Goal: Task Accomplishment & Management: Complete application form

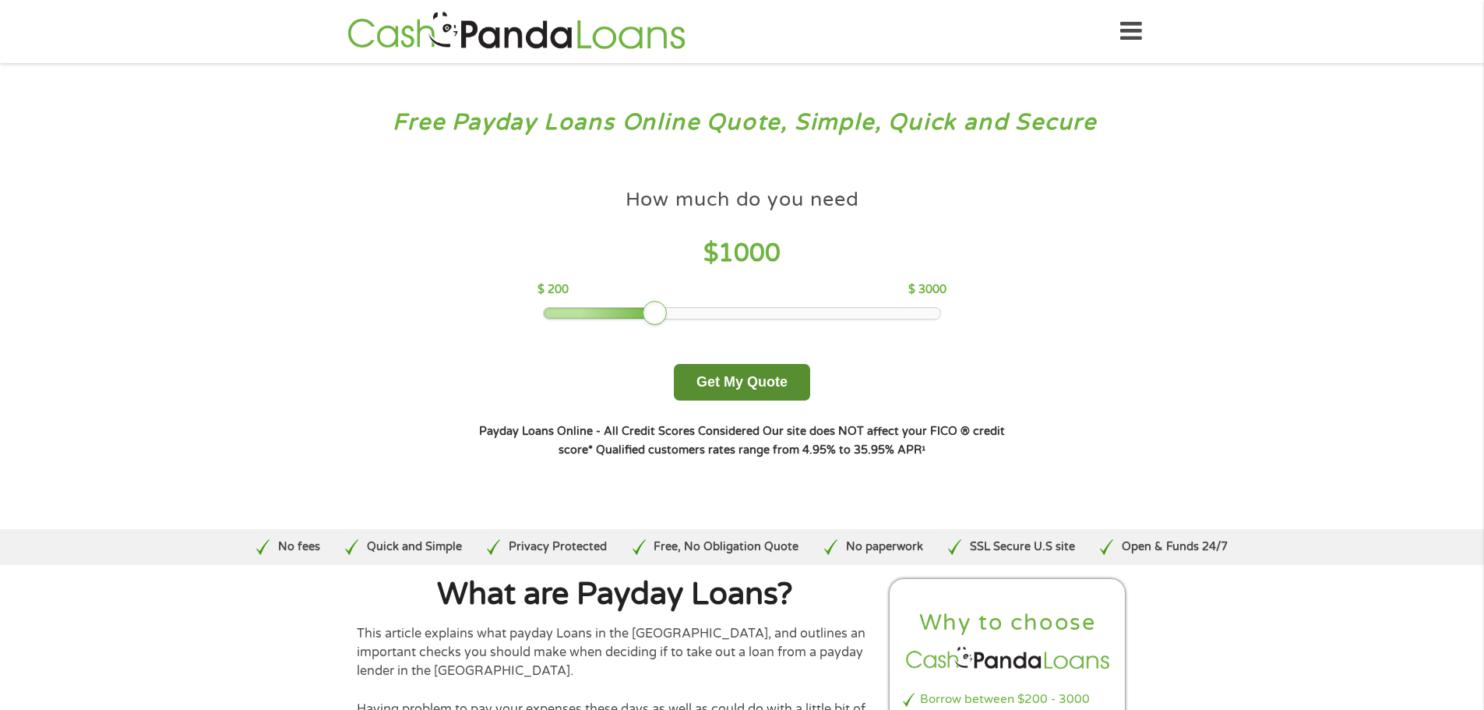
click at [784, 380] on button "Get My Quote" at bounding box center [742, 382] width 136 height 37
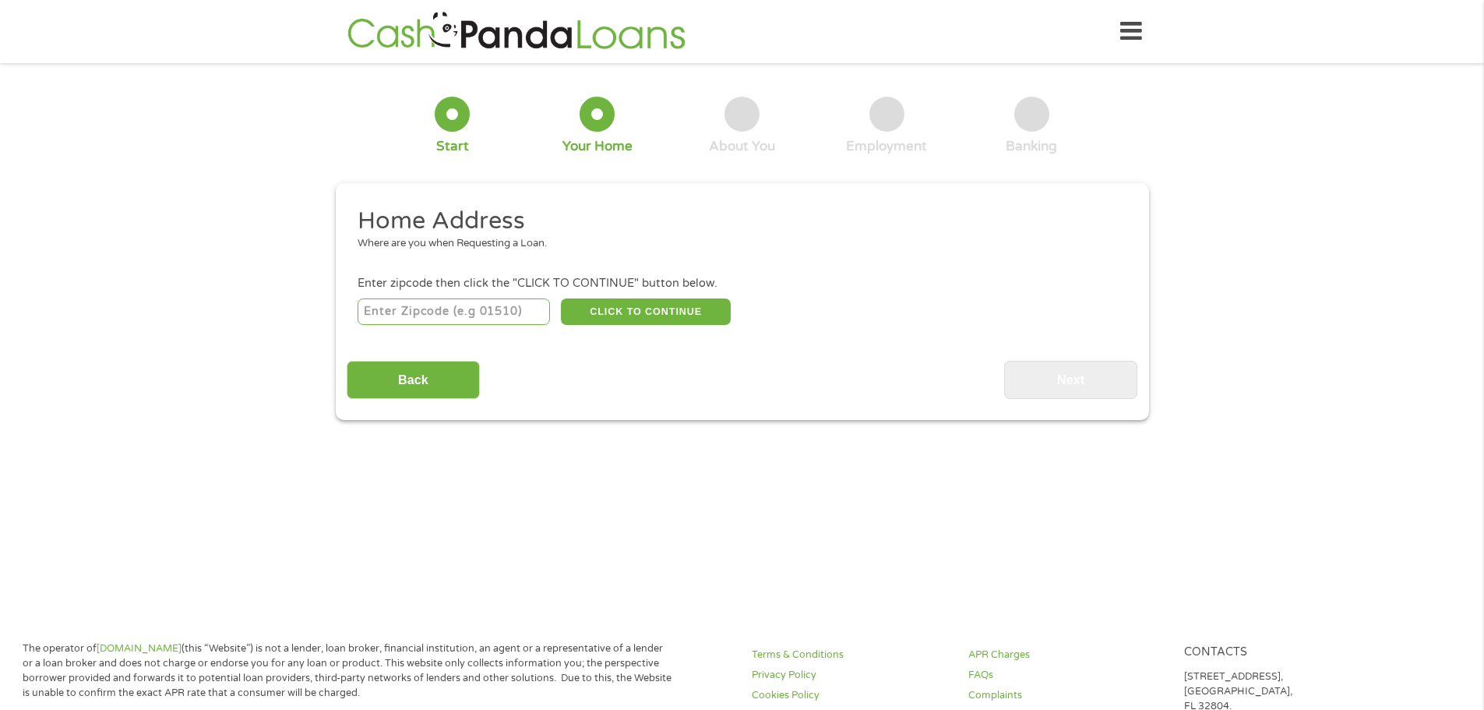
click at [520, 319] on input "number" at bounding box center [454, 311] width 192 height 26
type input "2"
type input "74014"
click at [649, 301] on button "CLICK TO CONTINUE" at bounding box center [646, 311] width 170 height 26
type input "74014"
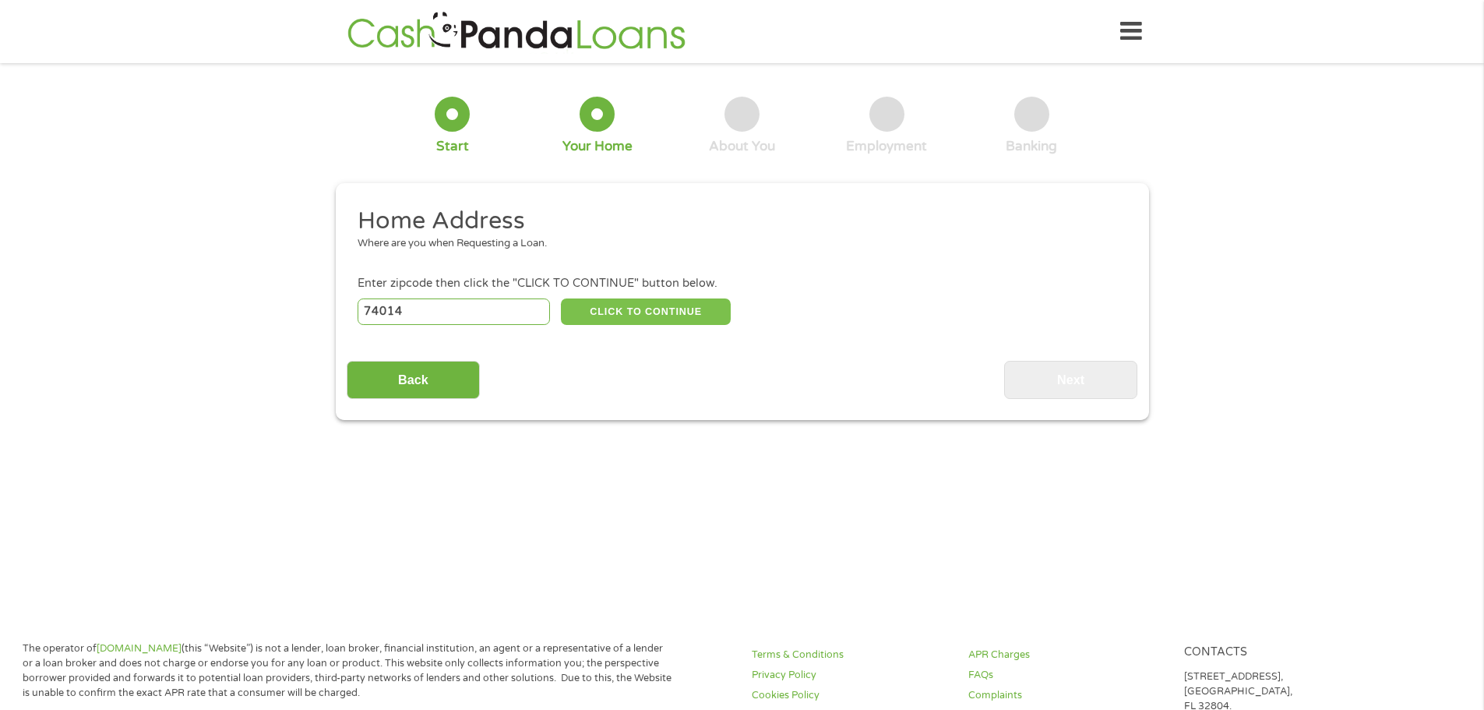
type input "Broken Arrow"
select select "[US_STATE]"
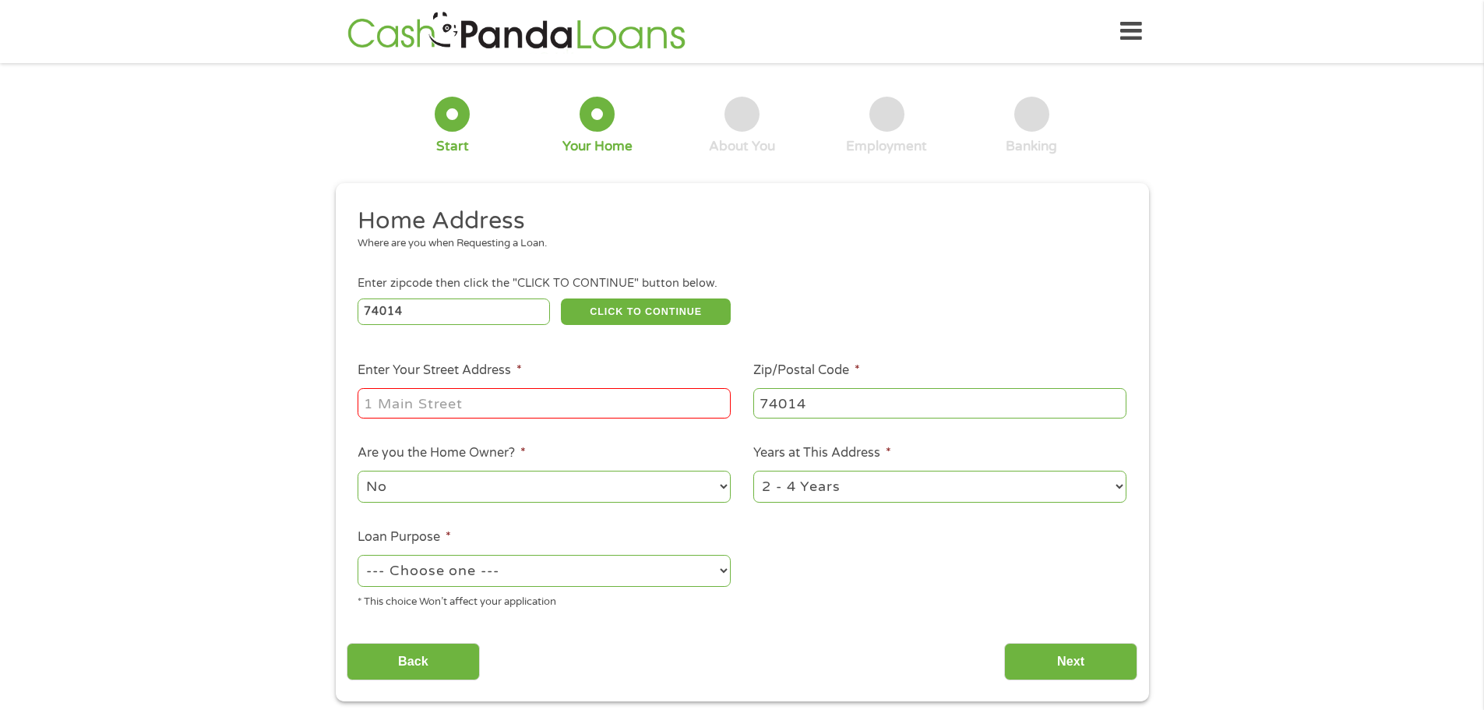
click at [457, 407] on input "Enter Your Street Address *" at bounding box center [544, 403] width 373 height 30
type input "[STREET_ADDRESS]"
click at [717, 483] on select "No Yes" at bounding box center [544, 487] width 373 height 32
click at [358, 471] on select "No Yes" at bounding box center [544, 487] width 373 height 32
click at [1120, 487] on select "1 Year or less 1 - 2 Years 2 - 4 Years Over 4 Years" at bounding box center [939, 487] width 373 height 32
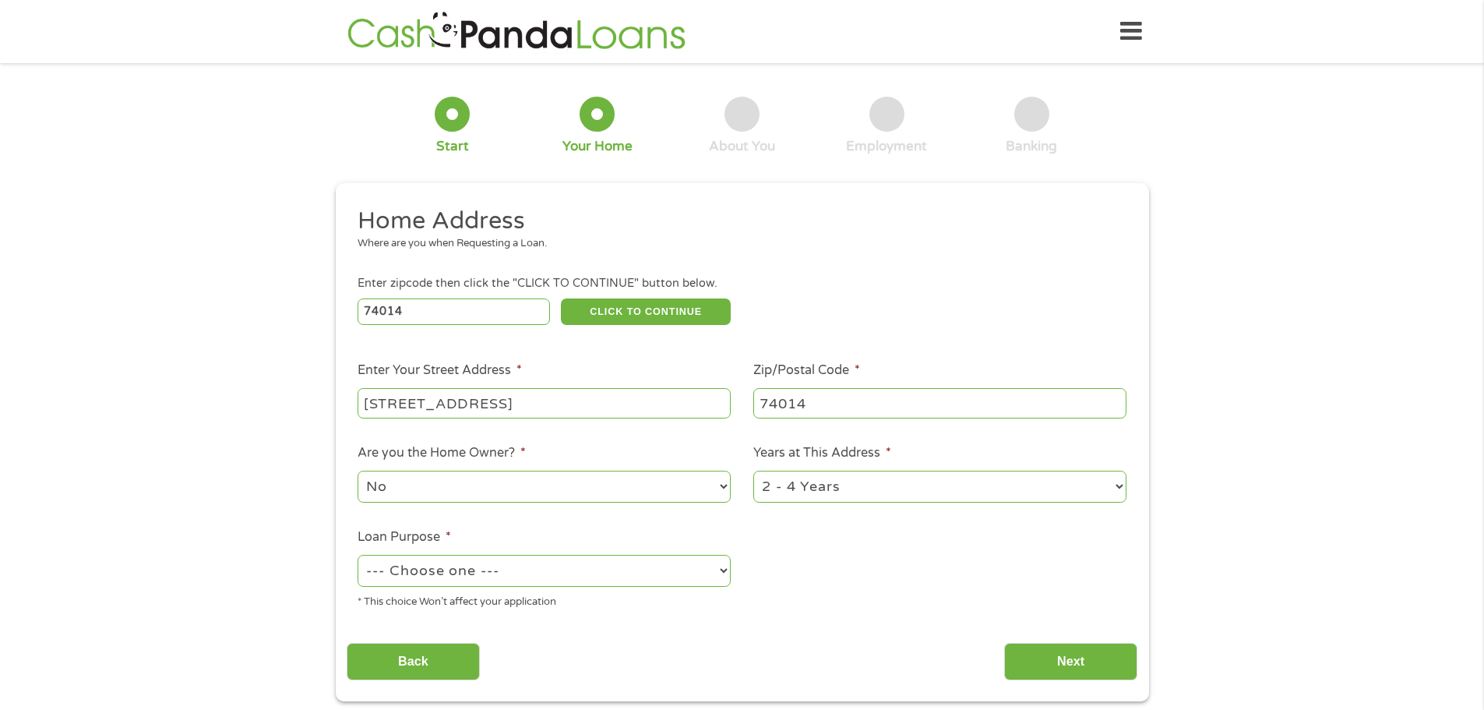
select select "24months"
click at [753, 471] on select "1 Year or less 1 - 2 Years 2 - 4 Years Over 4 Years" at bounding box center [939, 487] width 373 height 32
click at [722, 569] on select "--- Choose one --- Pay Bills Debt Consolidation Home Improvement Major Purchase…" at bounding box center [544, 571] width 373 height 32
select select "other"
click at [358, 555] on select "--- Choose one --- Pay Bills Debt Consolidation Home Improvement Major Purchase…" at bounding box center [544, 571] width 373 height 32
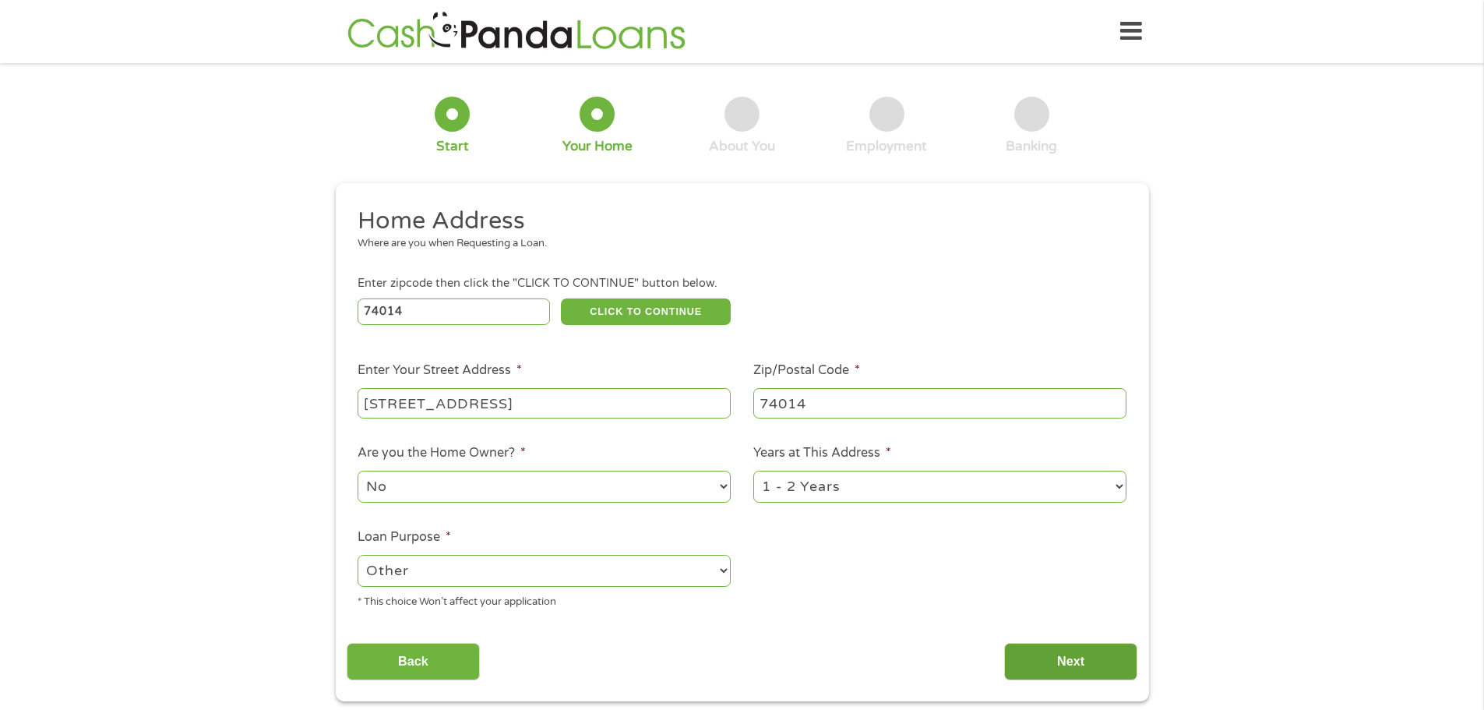
click at [1070, 665] on input "Next" at bounding box center [1070, 662] width 133 height 38
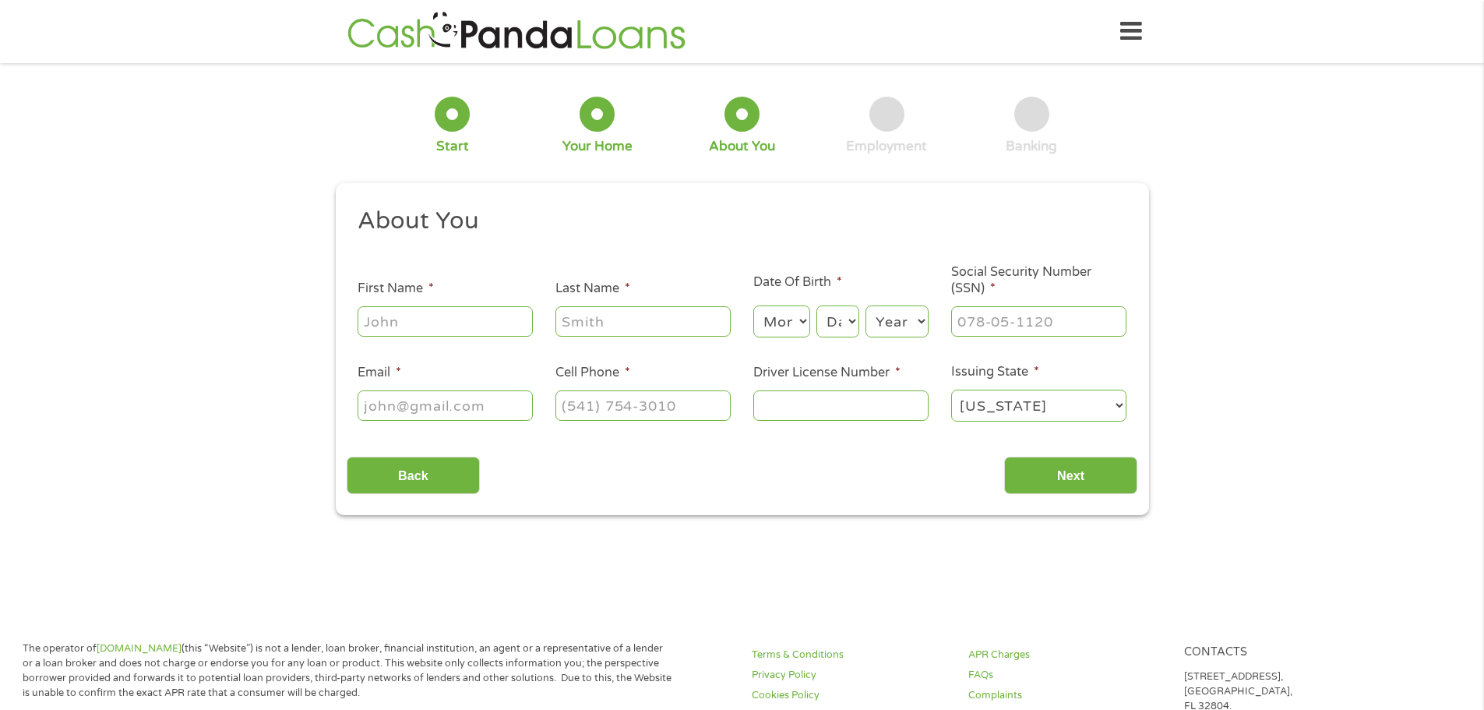
scroll to position [6, 6]
click at [471, 327] on input "First Name *" at bounding box center [445, 321] width 175 height 30
type input "[PERSON_NAME]"
click at [803, 320] on select "Month 1 2 3 4 5 6 7 8 9 10 11 12" at bounding box center [781, 321] width 57 height 32
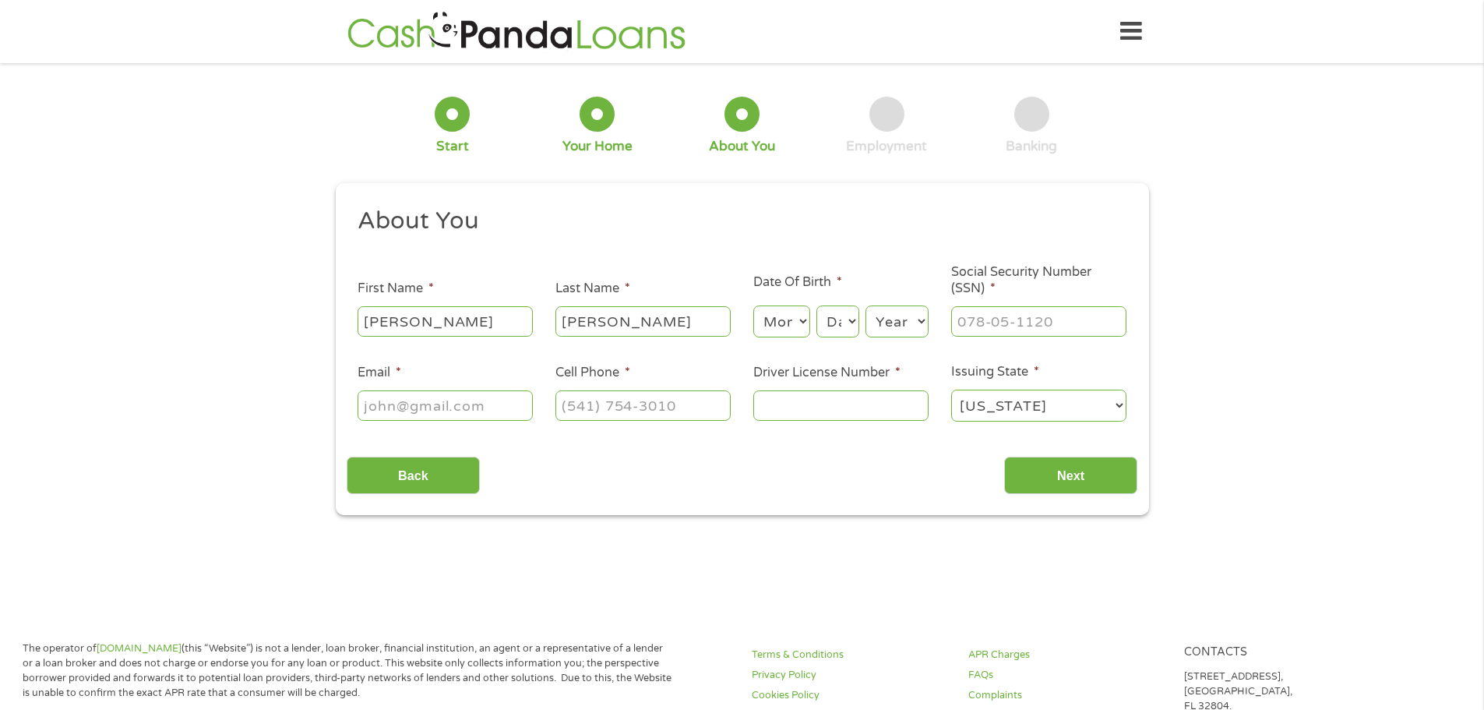
select select "7"
click at [753, 305] on select "Month 1 2 3 4 5 6 7 8 9 10 11 12" at bounding box center [781, 321] width 57 height 32
click at [850, 321] on select "Day 1 2 3 4 5 6 7 8 9 10 11 12 13 14 15 16 17 18 19 20 21 22 23 24 25 26 27 28 …" at bounding box center [837, 321] width 42 height 32
select select "9"
click at [816, 305] on select "Day 1 2 3 4 5 6 7 8 9 10 11 12 13 14 15 16 17 18 19 20 21 22 23 24 25 26 27 28 …" at bounding box center [837, 321] width 42 height 32
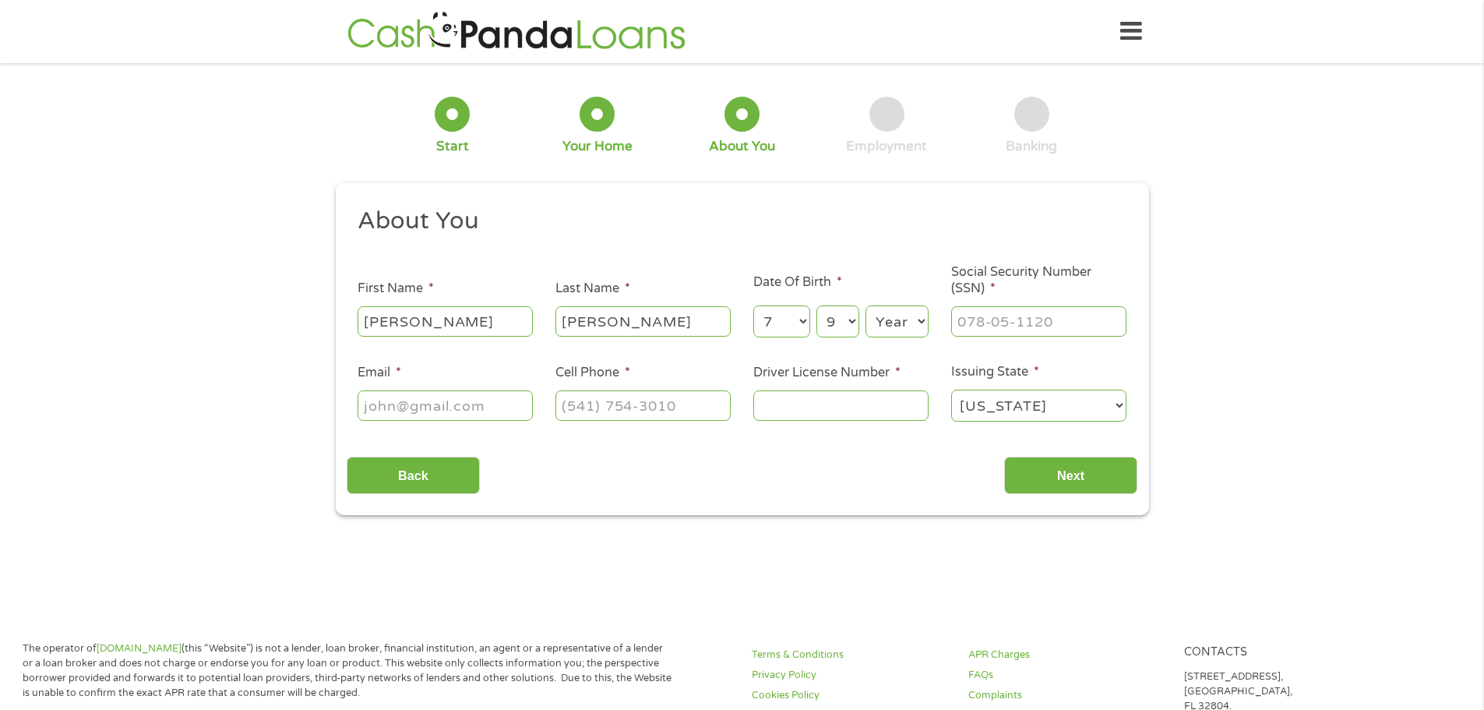
click at [915, 319] on select "Year [DATE] 2006 2005 2004 2003 2002 2001 2000 1999 1998 1997 1996 1995 1994 19…" at bounding box center [896, 321] width 63 height 32
select select "1956"
click at [865, 305] on select "Year [DATE] 2006 2005 2004 2003 2002 2001 2000 1999 1998 1997 1996 1995 1994 19…" at bounding box center [896, 321] width 63 height 32
click at [1007, 319] on input "___-__-____" at bounding box center [1038, 321] width 175 height 30
type input "513-62-0425"
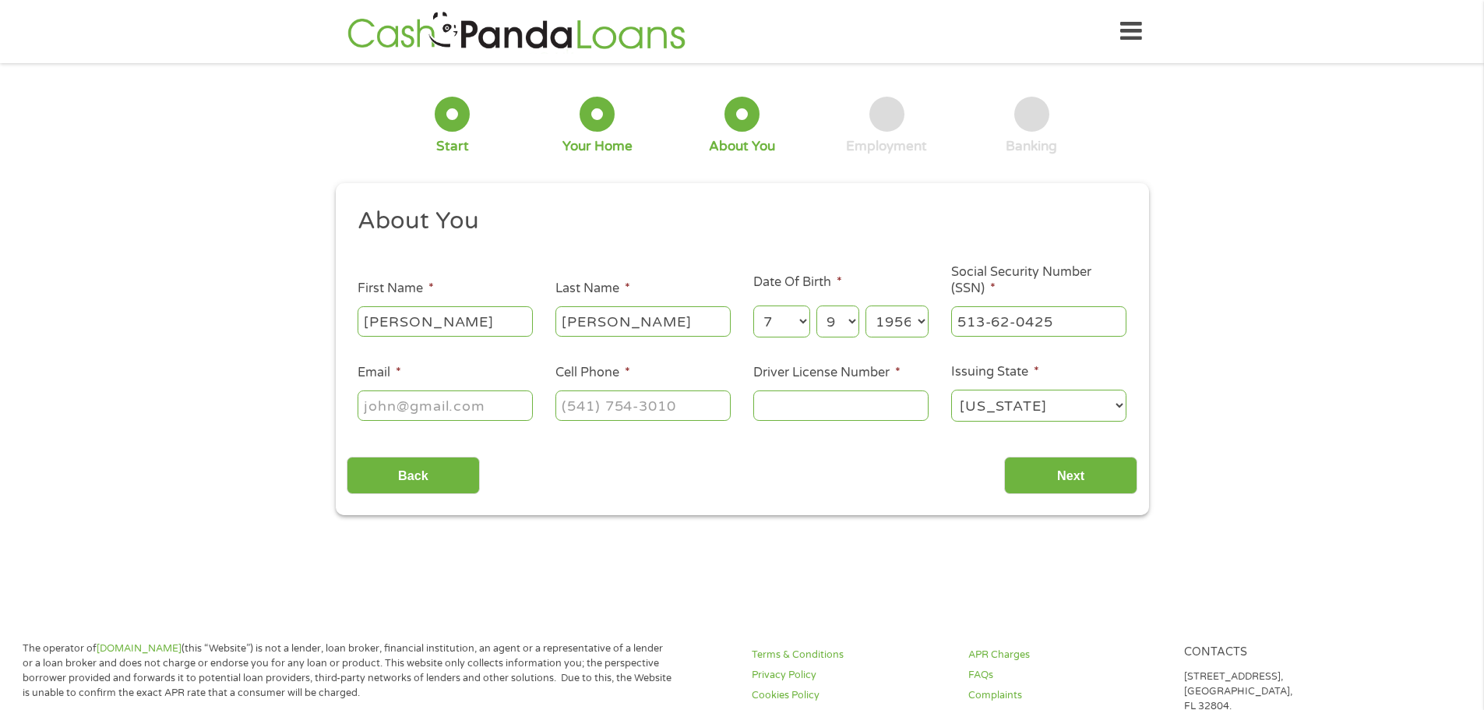
click at [428, 400] on input "Email *" at bounding box center [445, 405] width 175 height 30
type input "[EMAIL_ADDRESS][DOMAIN_NAME]"
click at [629, 400] on input "(___) ___-____" at bounding box center [642, 405] width 175 height 30
type input "[PHONE_NUMBER]"
click at [778, 400] on input "Driver License Number *" at bounding box center [840, 405] width 175 height 30
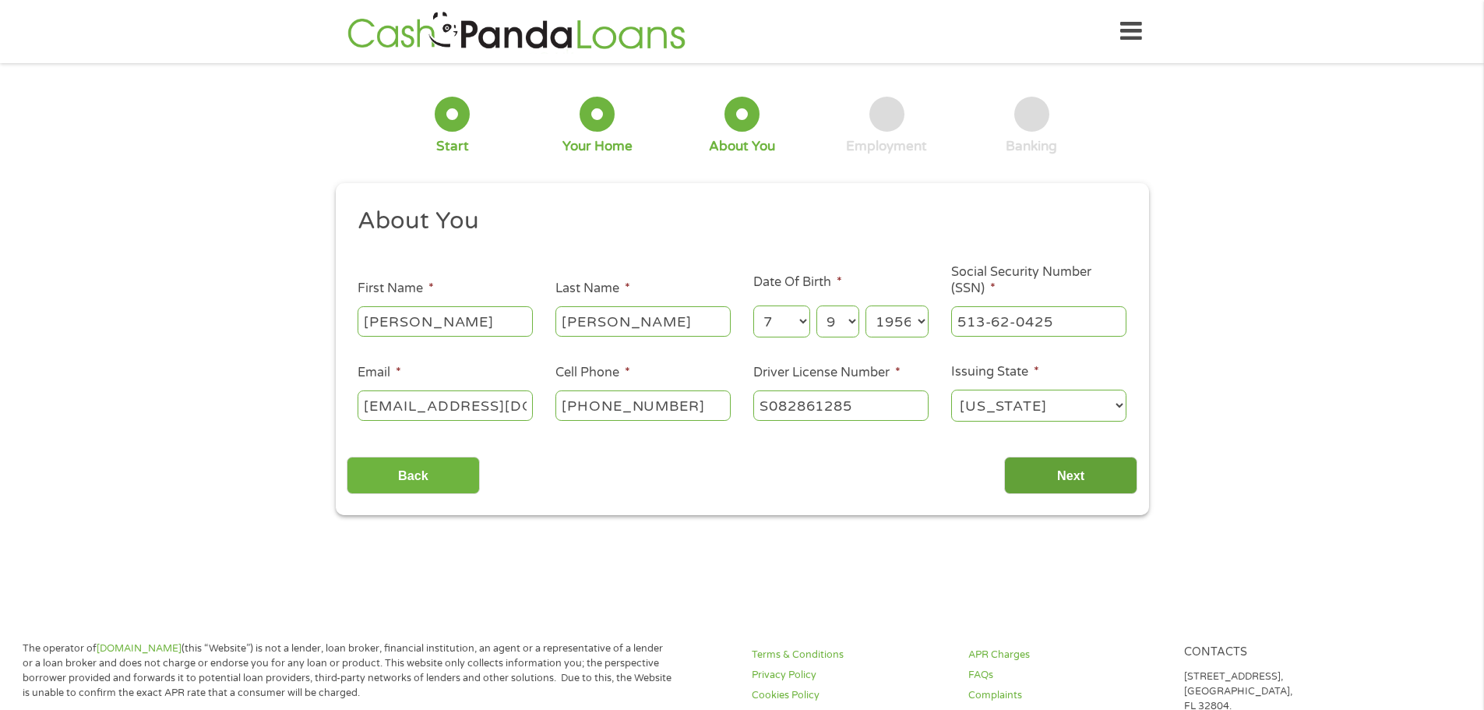
type input "S082861285"
click at [1068, 473] on input "Next" at bounding box center [1070, 476] width 133 height 38
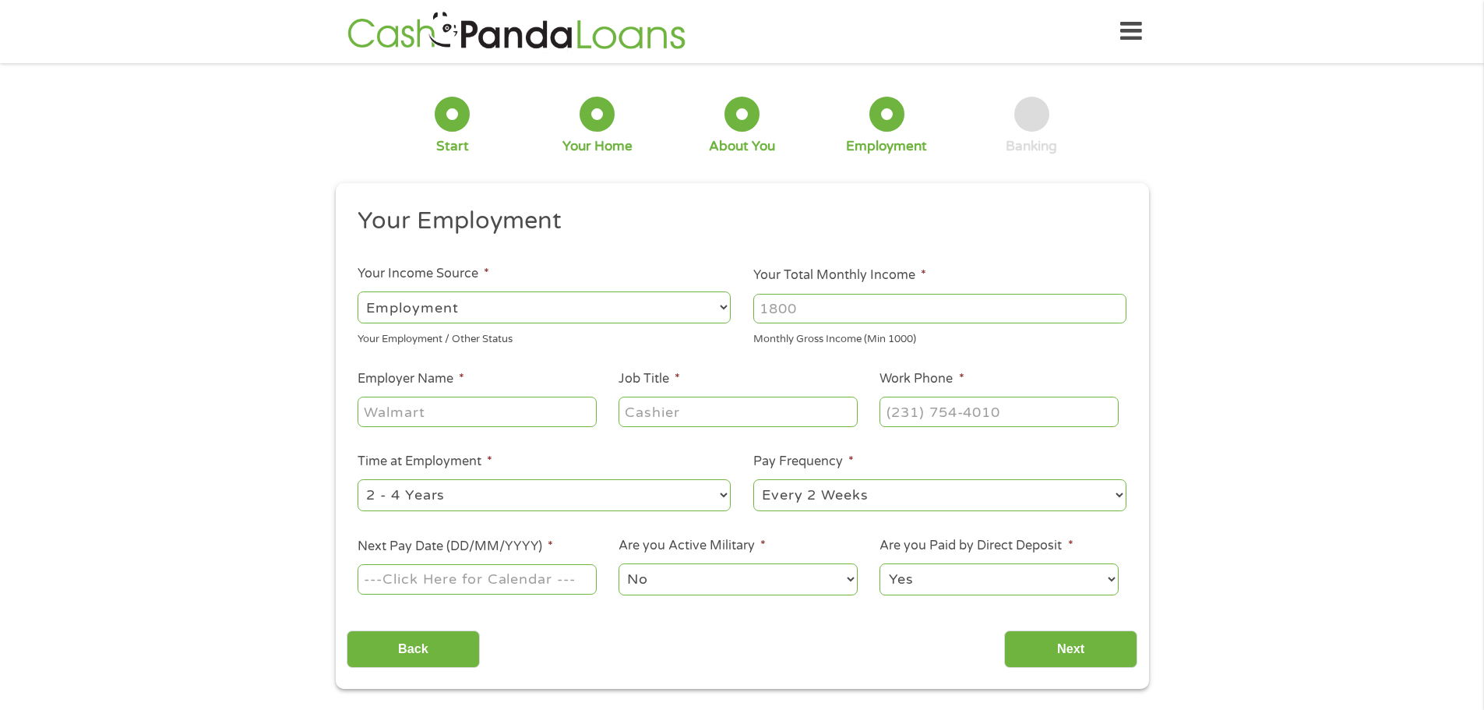
drag, startPoint x: 820, startPoint y: 310, endPoint x: 787, endPoint y: 310, distance: 32.7
click at [787, 310] on input "Your Total Monthly Income *" at bounding box center [939, 309] width 373 height 30
drag, startPoint x: 865, startPoint y: 312, endPoint x: 763, endPoint y: 320, distance: 102.3
click at [763, 320] on input "Your Total Monthly Income *" at bounding box center [939, 309] width 373 height 30
type input "7850"
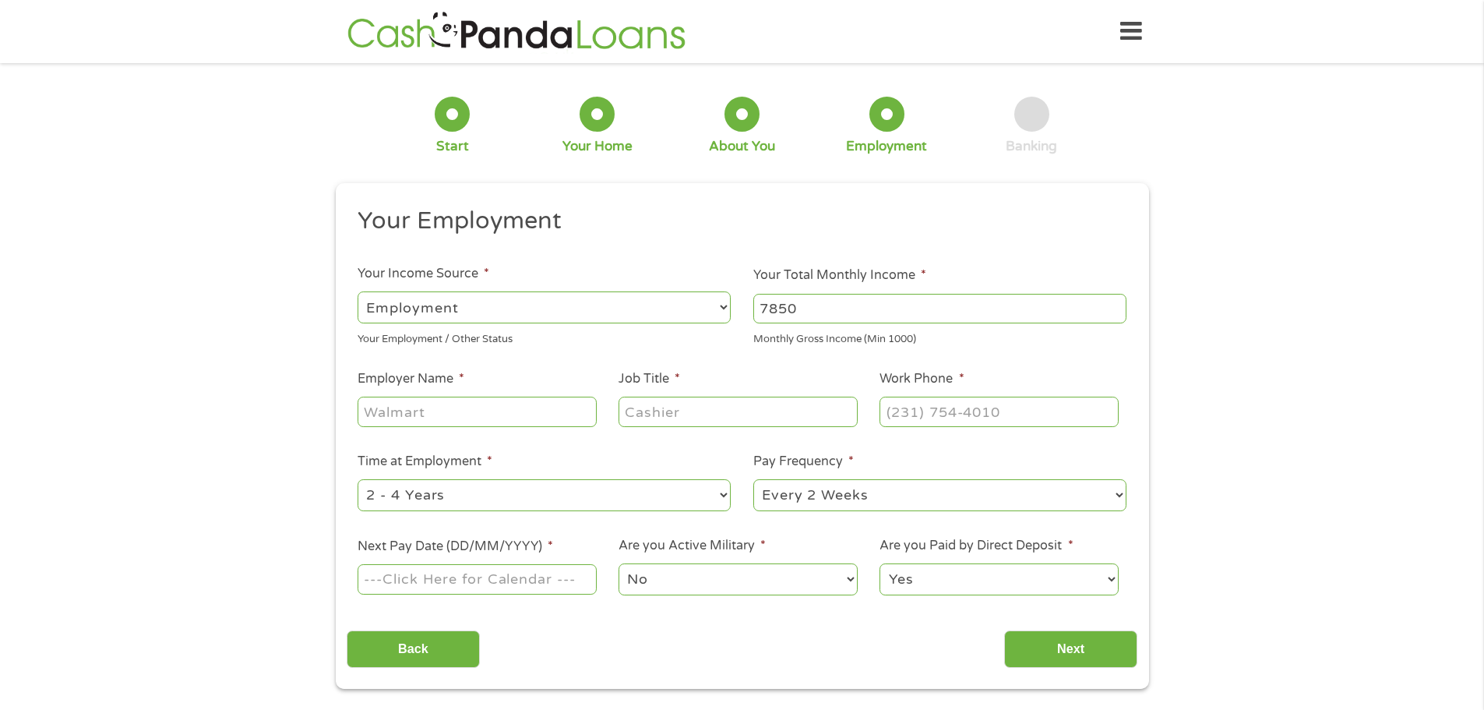
click at [474, 418] on input "Employer Name *" at bounding box center [477, 412] width 238 height 30
type input "[PERSON_NAME] Asset Mgmt/Wealth [US_STATE]"
drag, startPoint x: 665, startPoint y: 422, endPoint x: 653, endPoint y: 425, distance: 11.9
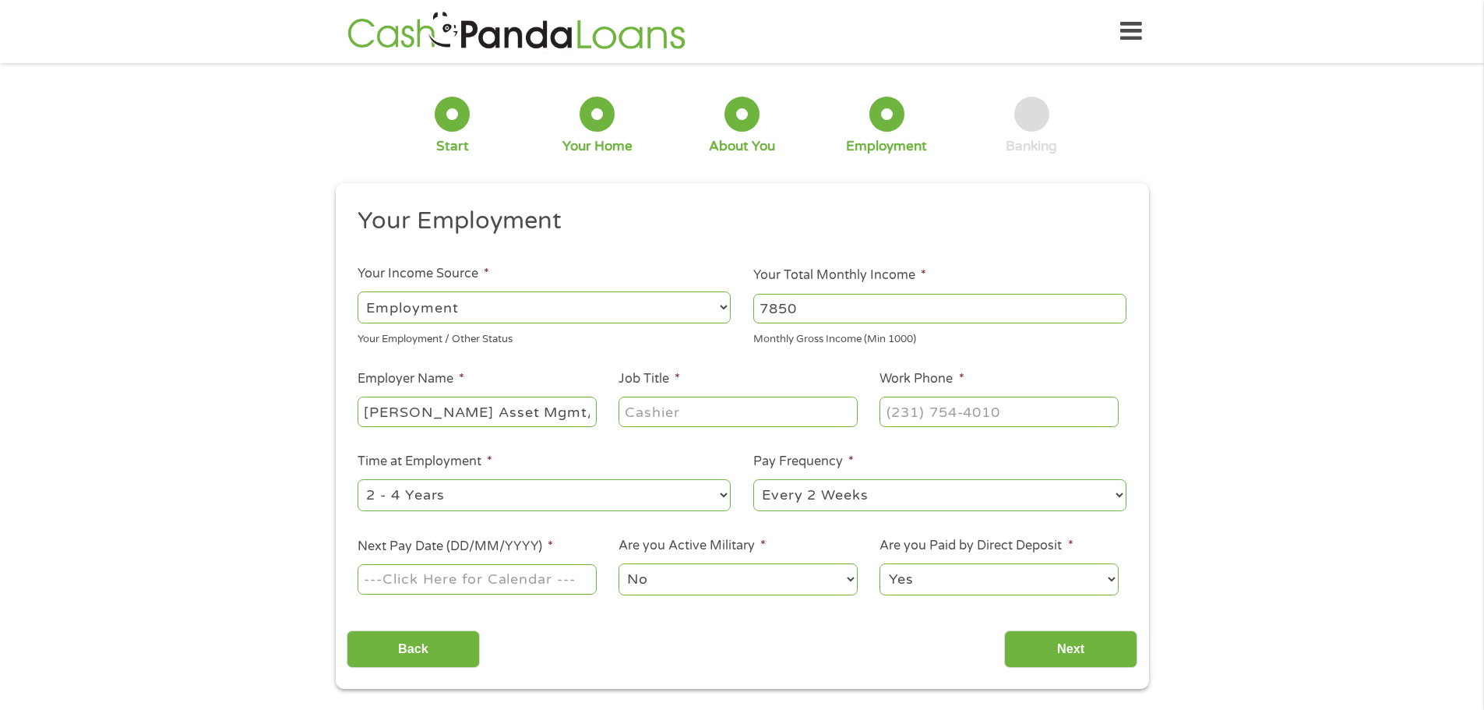
click at [660, 422] on input "Job Title *" at bounding box center [738, 412] width 238 height 30
type input "Branch Operations Manger"
click at [921, 415] on input "(___) ___-____" at bounding box center [999, 412] width 238 height 30
type input "[PHONE_NUMBER]"
click at [722, 489] on select "--- Choose one --- 1 Year or less 1 - 2 Years 2 - 4 Years Over 4 Years" at bounding box center [544, 495] width 373 height 32
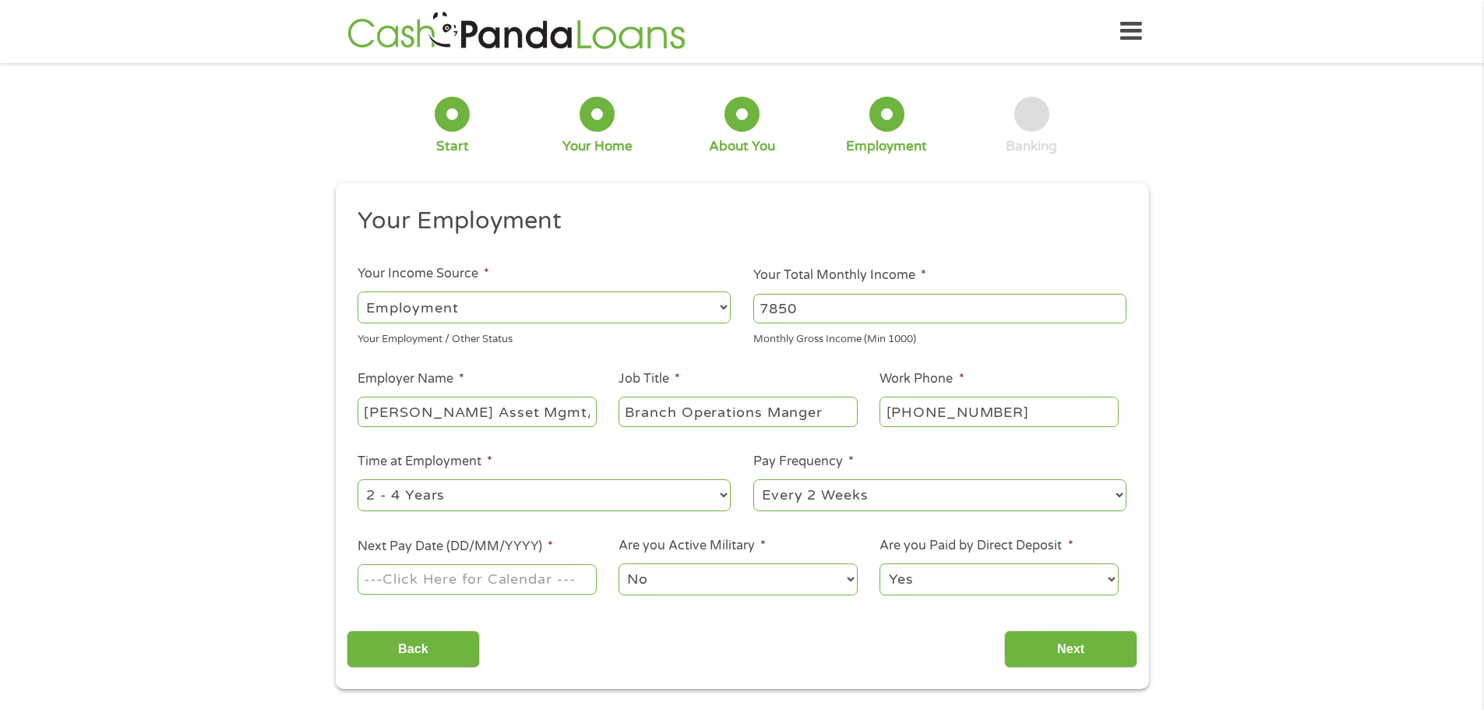
select select "60months"
click at [358, 479] on select "--- Choose one --- 1 Year or less 1 - 2 Years 2 - 4 Years Over 4 Years" at bounding box center [544, 495] width 373 height 32
click at [1121, 492] on select "--- Choose one --- Every 2 Weeks Every Week Monthly Semi-Monthly" at bounding box center [939, 495] width 373 height 32
select select "semimonthly"
click at [753, 479] on select "--- Choose one --- Every 2 Weeks Every Week Monthly Semi-Monthly" at bounding box center [939, 495] width 373 height 32
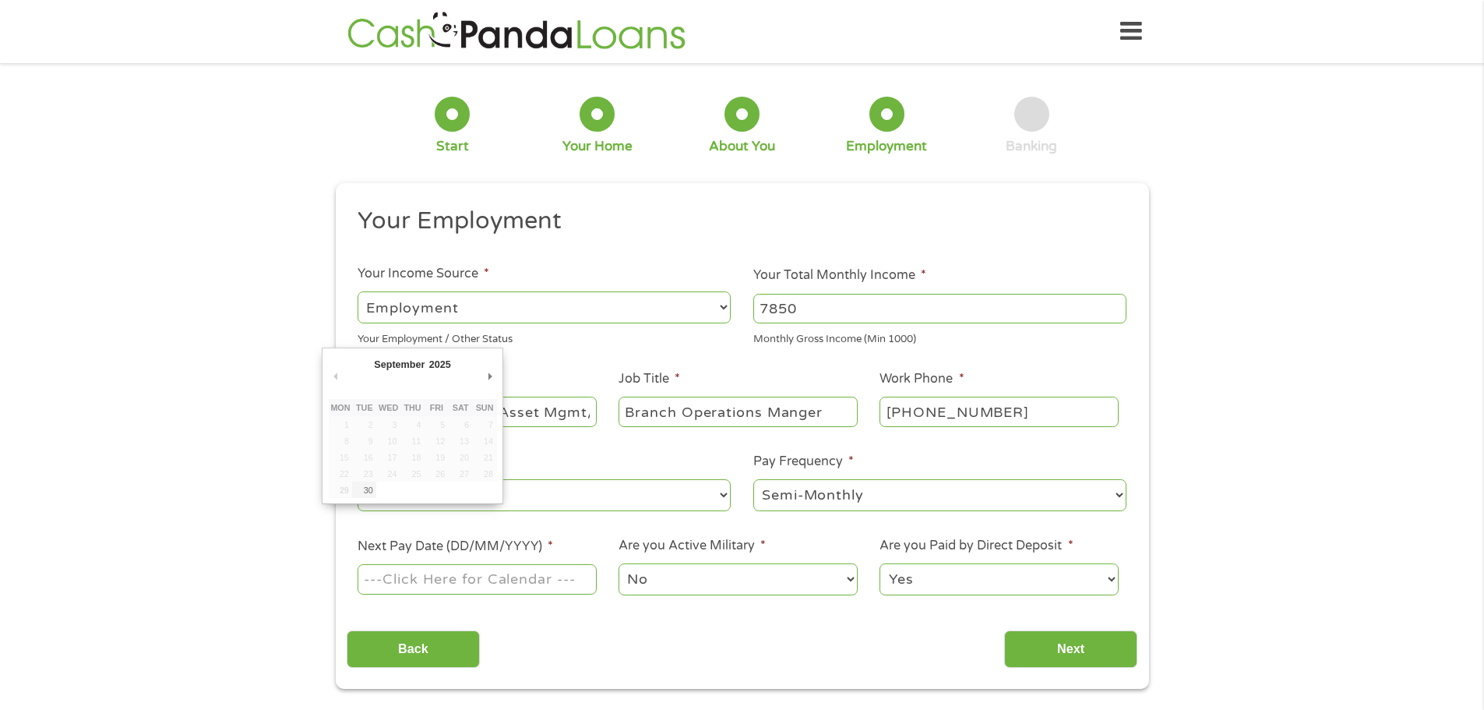
click at [536, 582] on input "Next Pay Date (DD/MM/YYYY) *" at bounding box center [477, 579] width 238 height 30
type input "[DATE]"
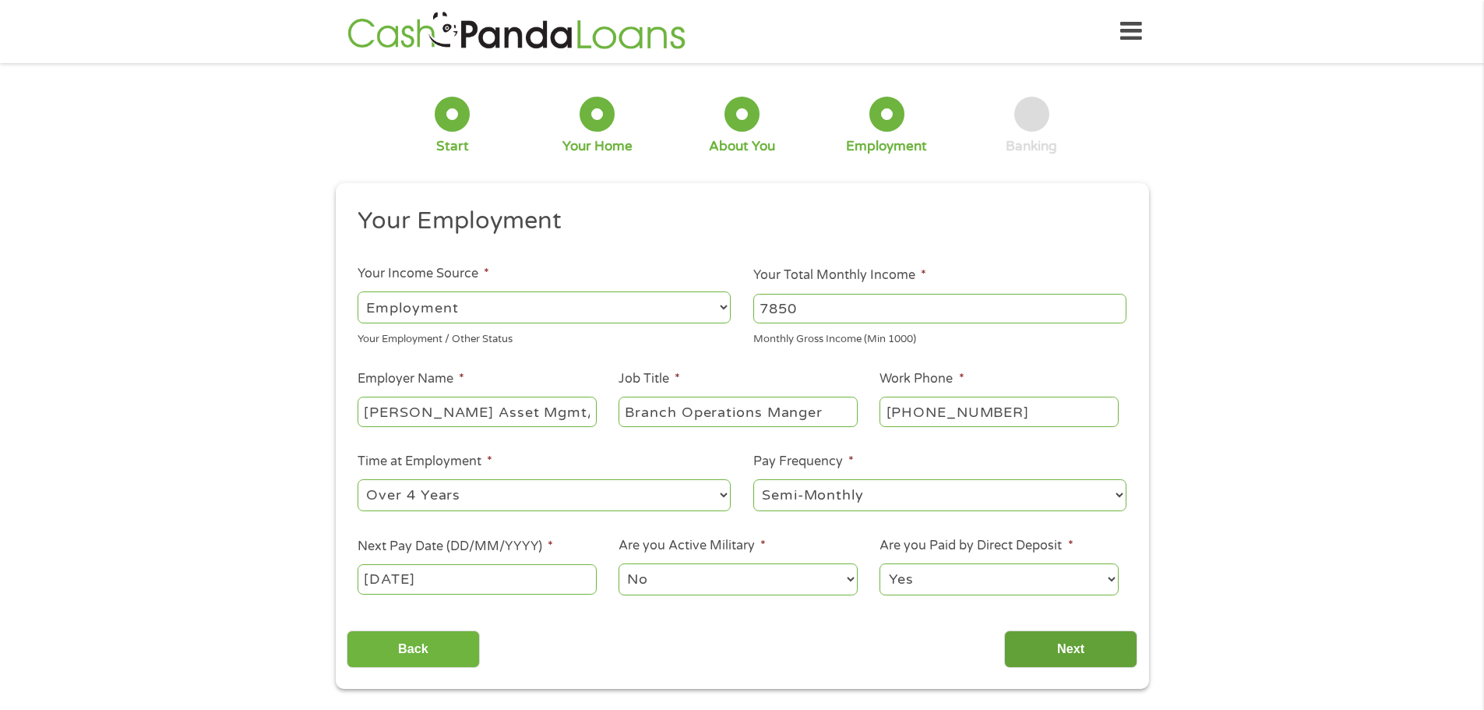
click at [1070, 655] on input "Next" at bounding box center [1070, 649] width 133 height 38
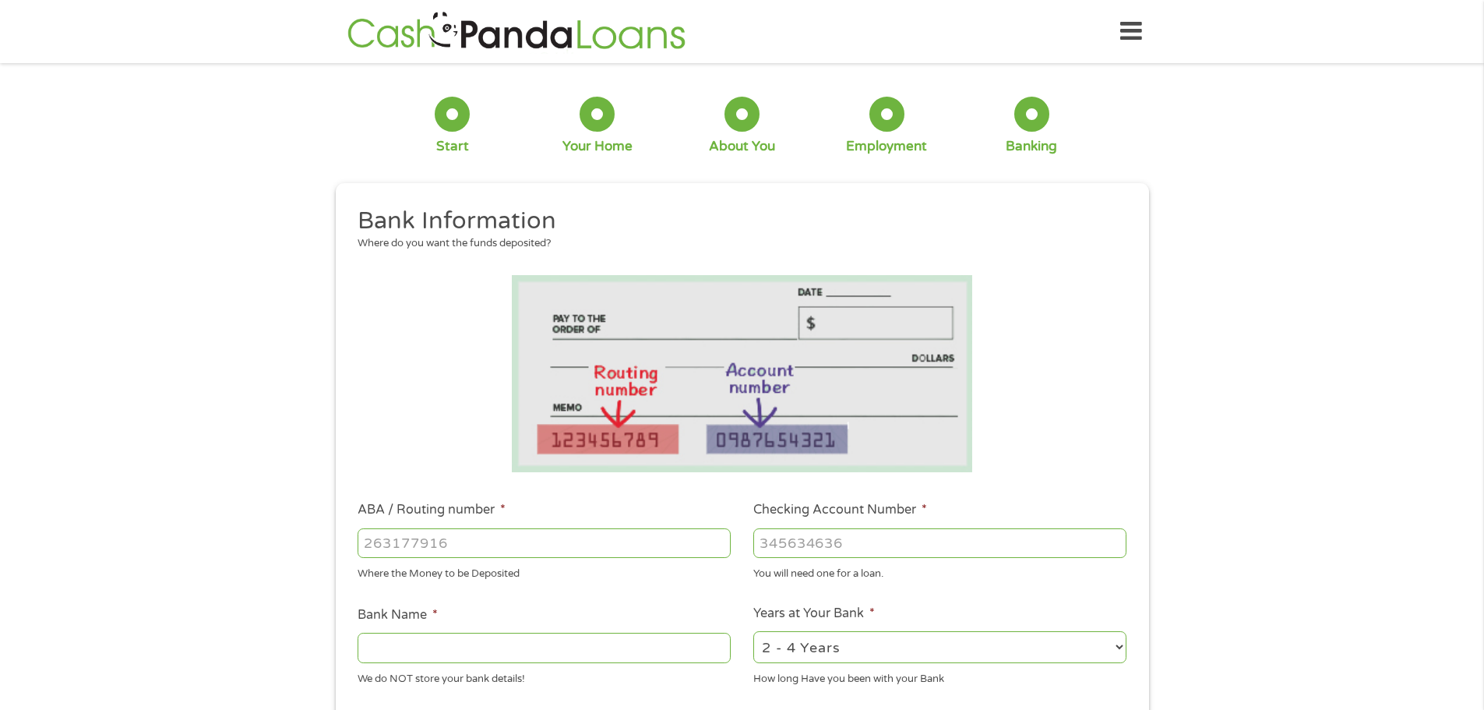
click at [495, 541] on input "ABA / Routing number *" at bounding box center [544, 543] width 373 height 30
type input "113122655"
type input "PROSPERITY BANK"
type input "113122655"
click at [873, 547] on input "Checking Account Number *" at bounding box center [939, 543] width 373 height 30
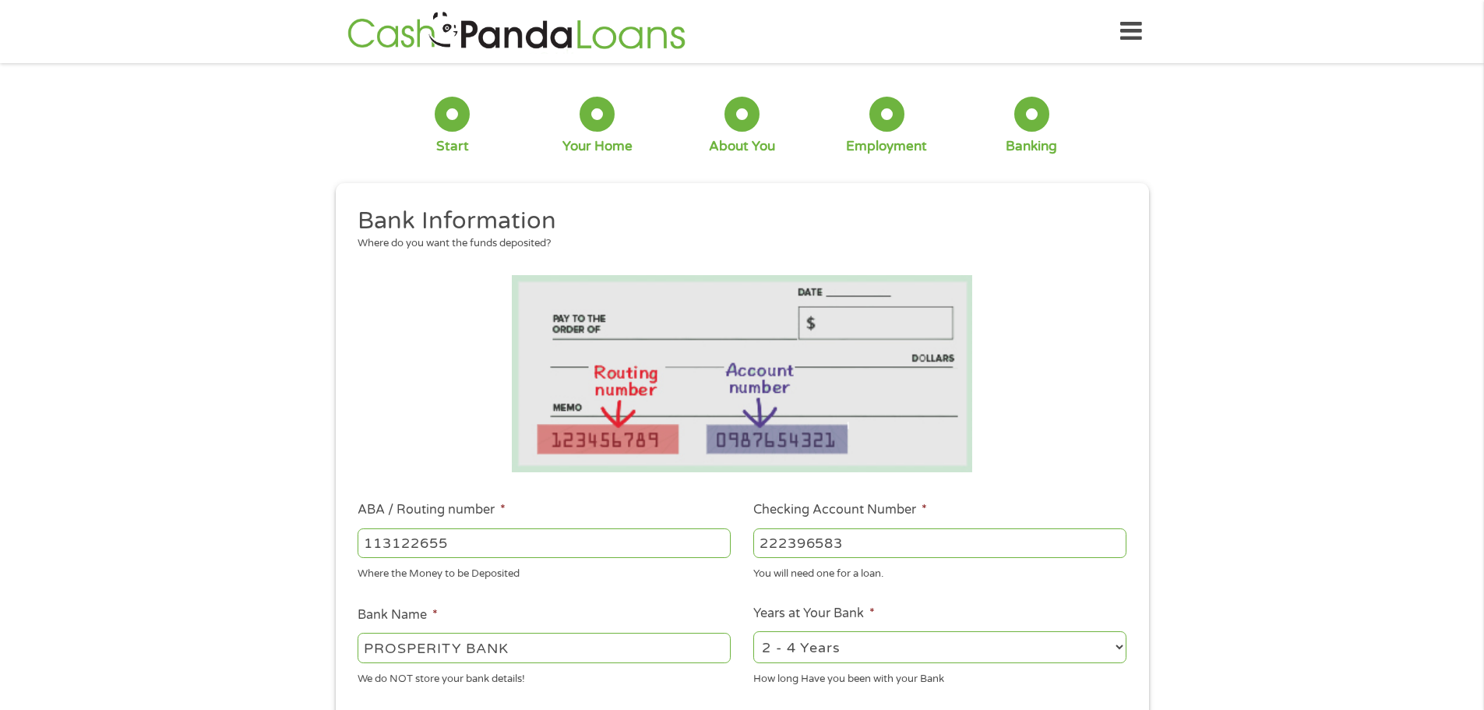
type input "222396583"
click at [1121, 646] on select "2 - 4 Years 6 - 12 Months 1 - 2 Years Over 4 Years" at bounding box center [939, 647] width 373 height 32
click at [904, 647] on select "2 - 4 Years 6 - 12 Months 1 - 2 Years Over 4 Years" at bounding box center [939, 647] width 373 height 32
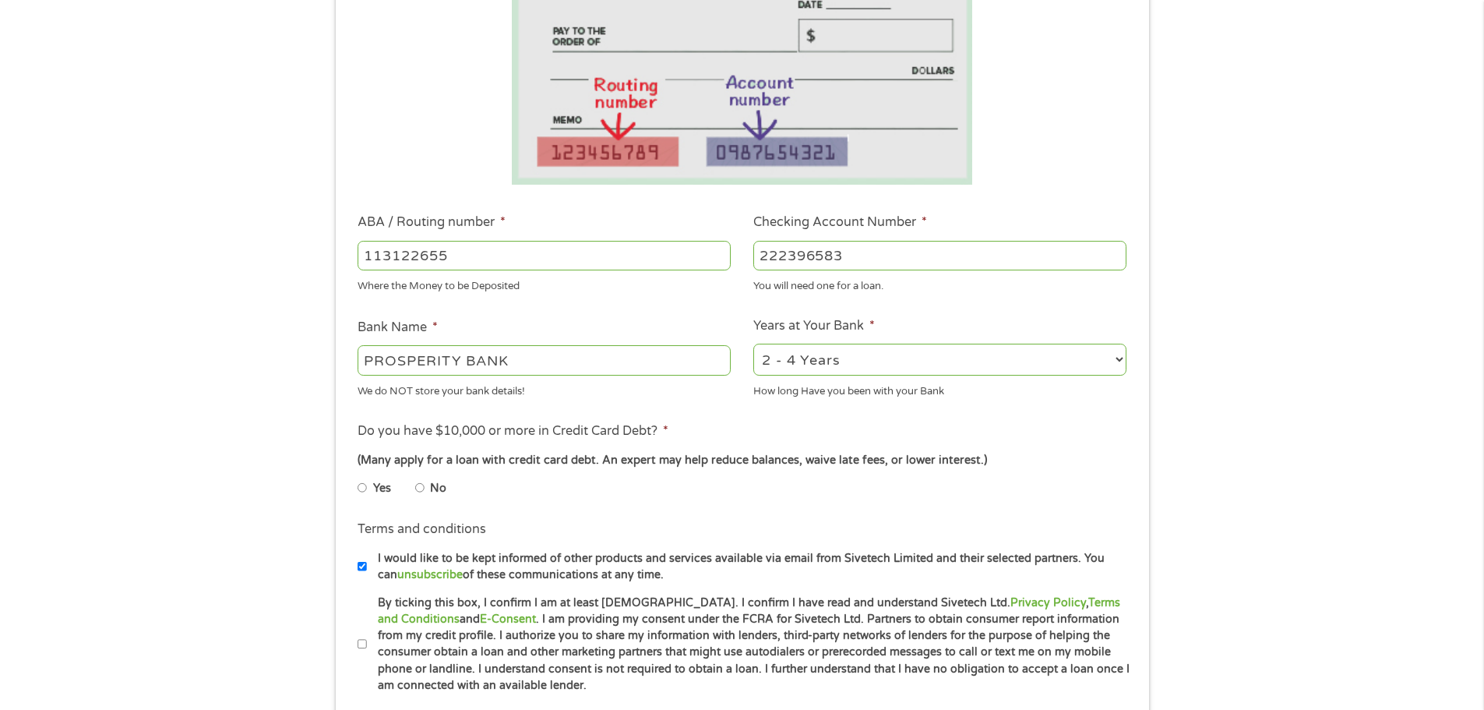
scroll to position [312, 0]
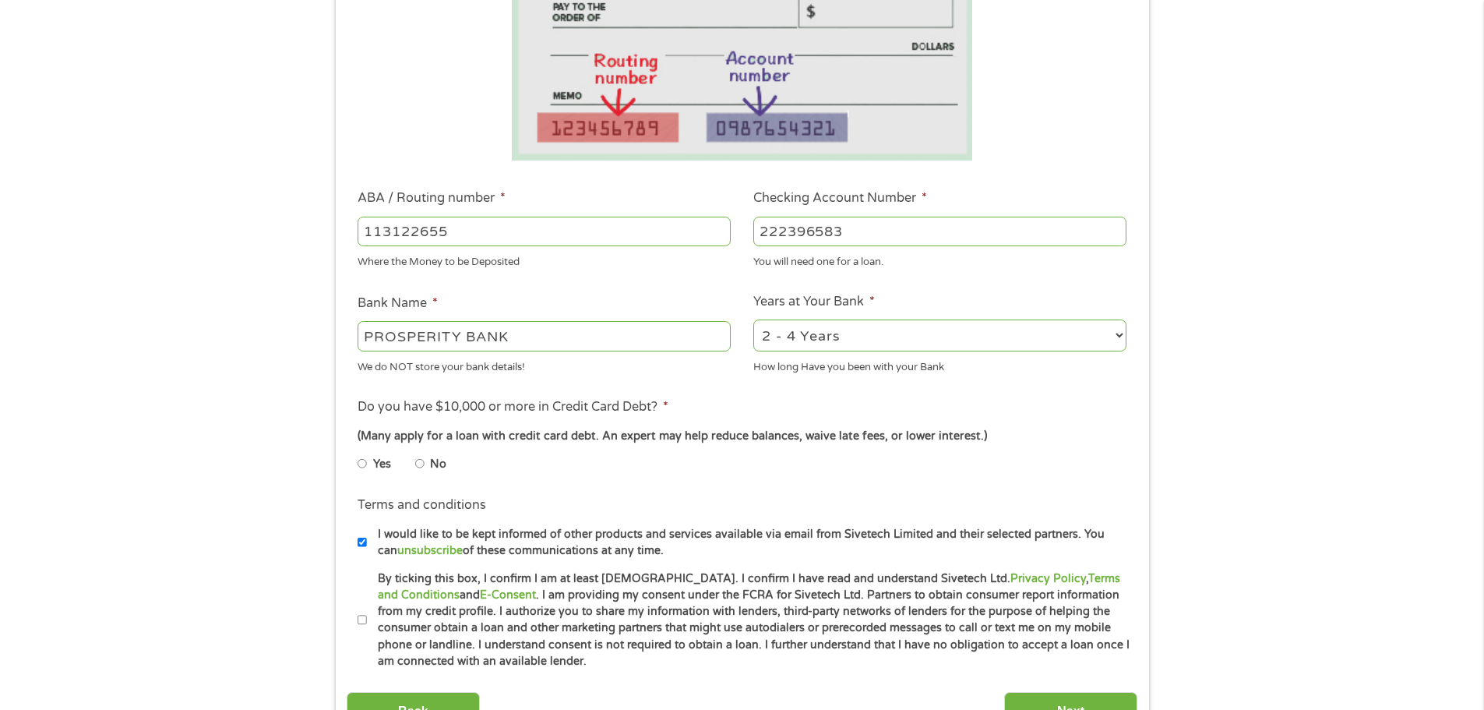
click at [356, 462] on li "Do you have $10,000 or more in Credit Card Debt? * (Many apply for a loan with …" at bounding box center [742, 440] width 791 height 87
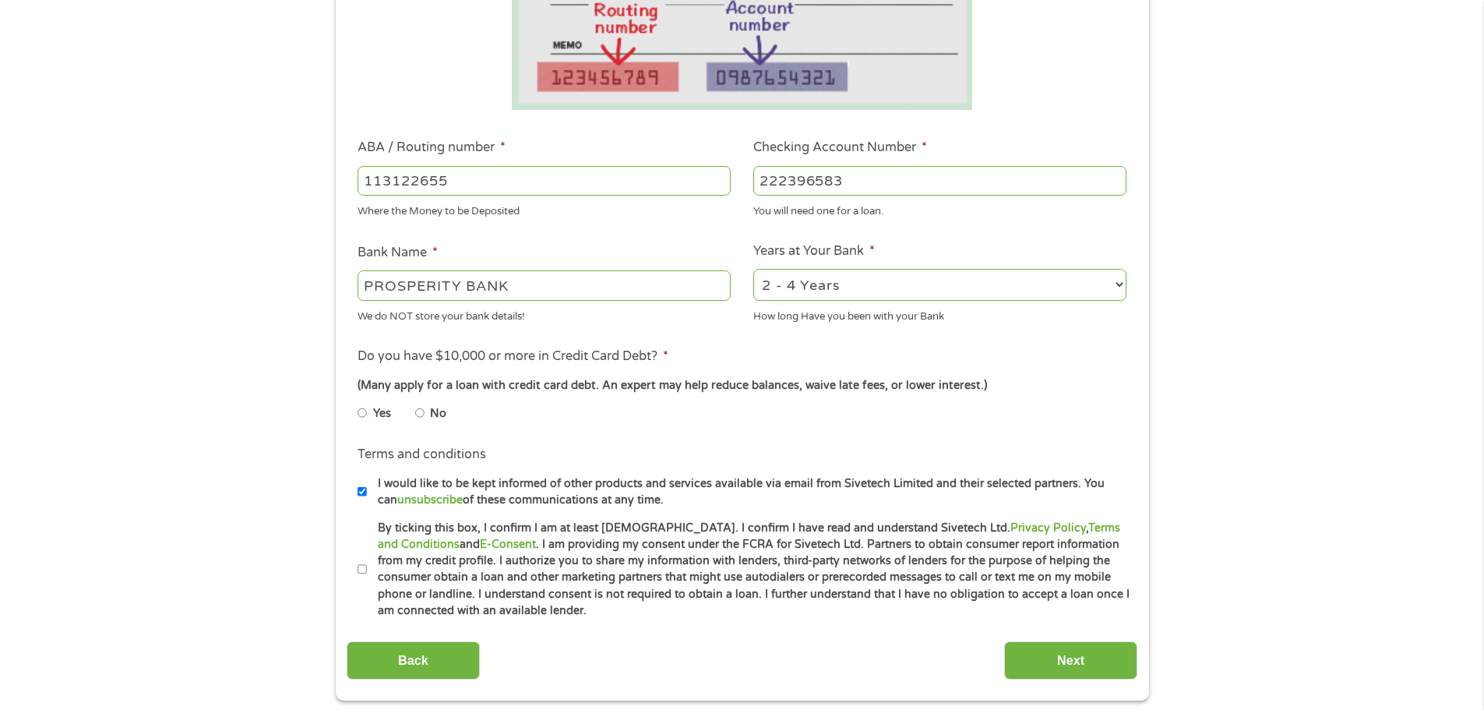
scroll to position [390, 0]
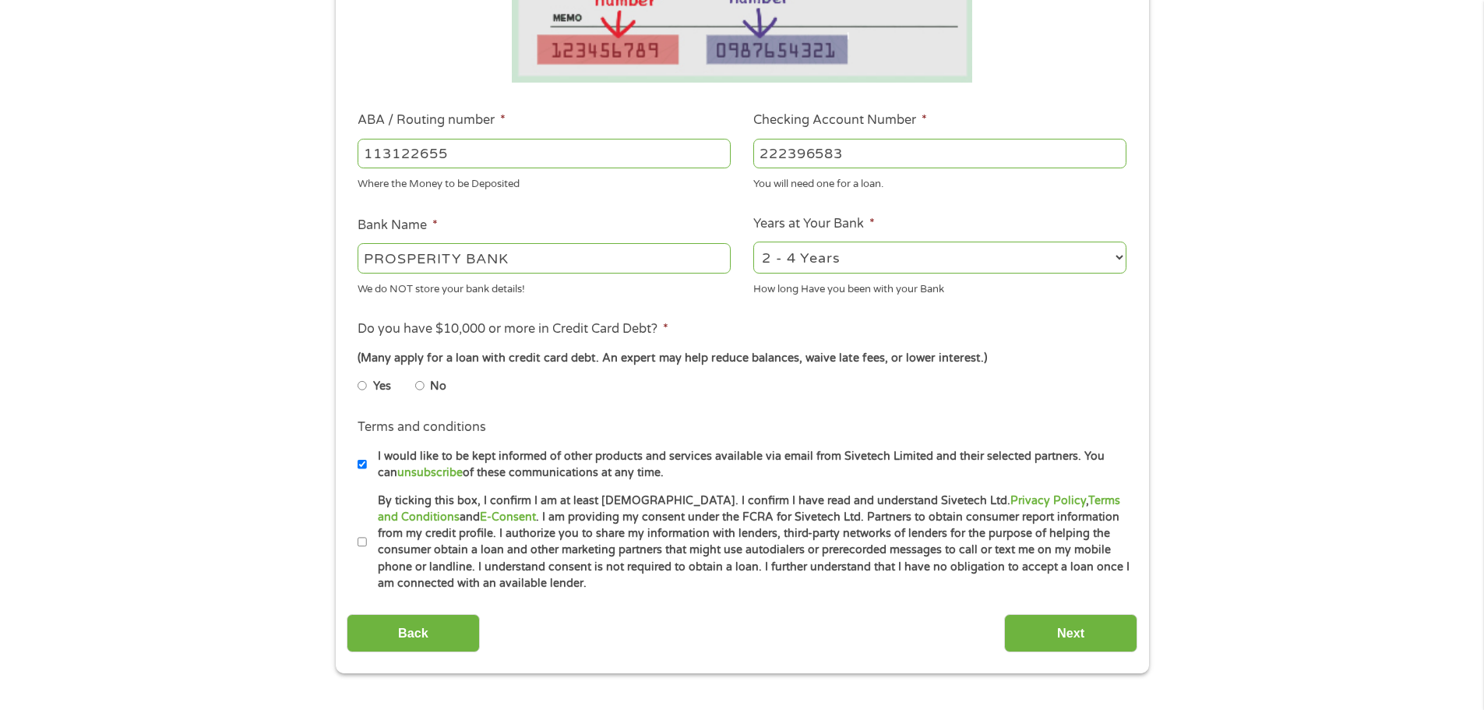
click at [367, 538] on label "By ticking this box, I confirm I am at least [DEMOGRAPHIC_DATA]. I confirm I ha…" at bounding box center [749, 542] width 764 height 100
click at [367, 538] on input "By ticking this box, I confirm I am at least [DEMOGRAPHIC_DATA]. I confirm I ha…" at bounding box center [362, 542] width 9 height 25
checkbox input "true"
click at [1083, 632] on input "Next" at bounding box center [1070, 633] width 133 height 38
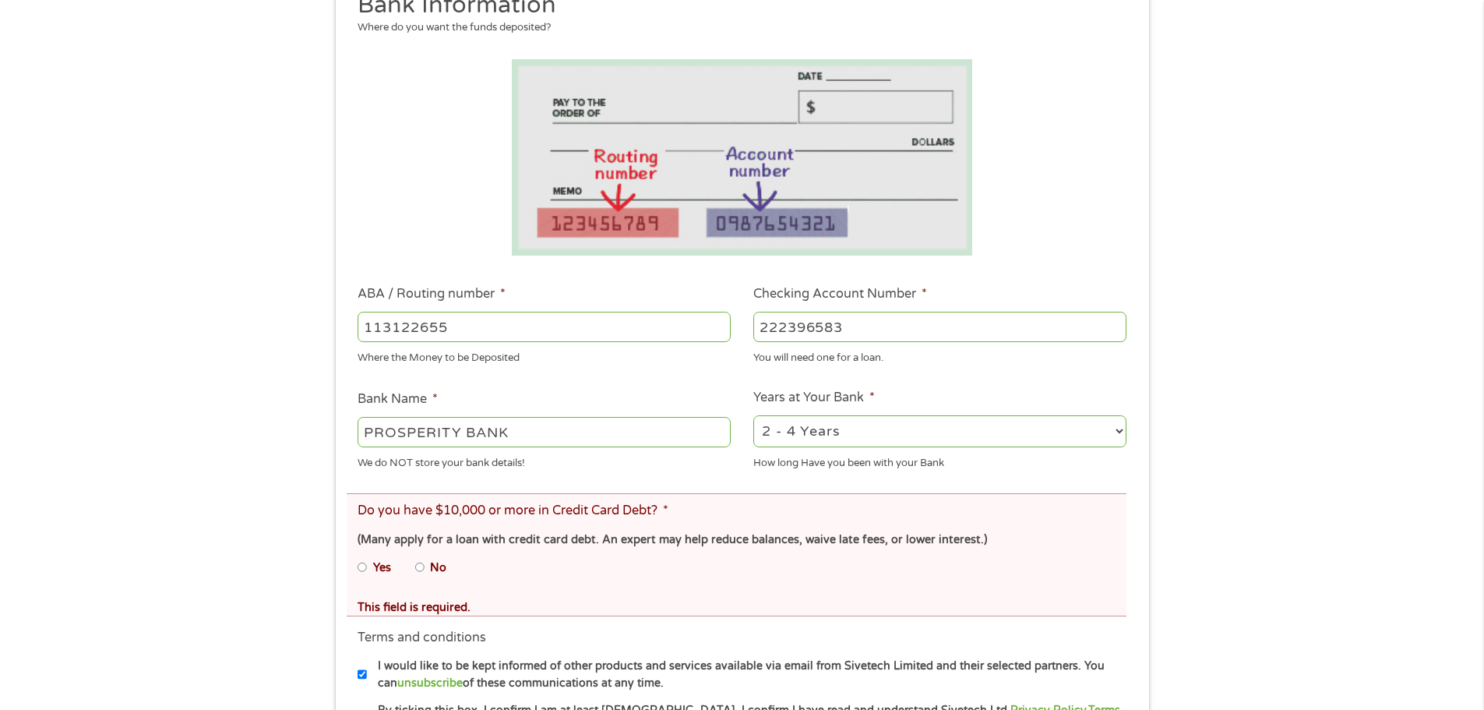
scroll to position [312, 0]
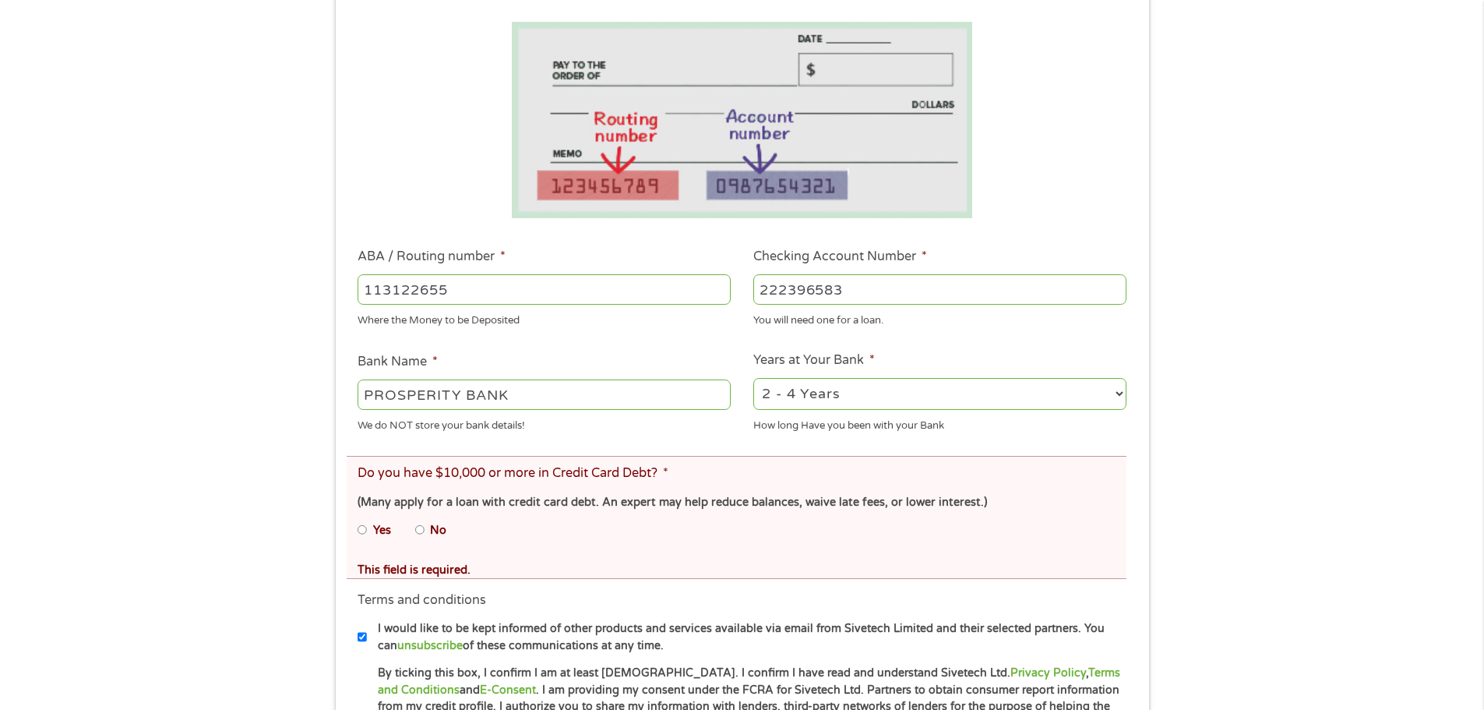
click at [366, 528] on input "Yes" at bounding box center [362, 529] width 9 height 25
radio input "true"
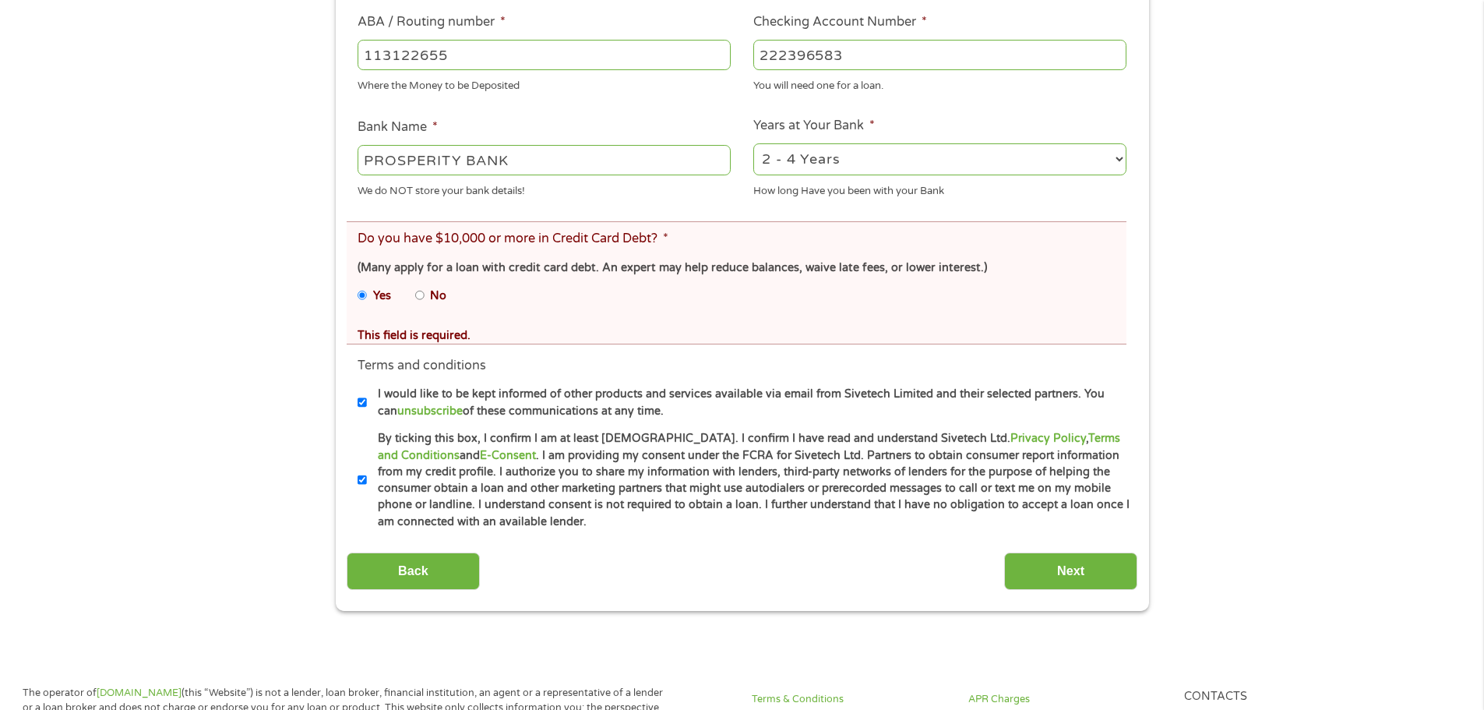
scroll to position [623, 0]
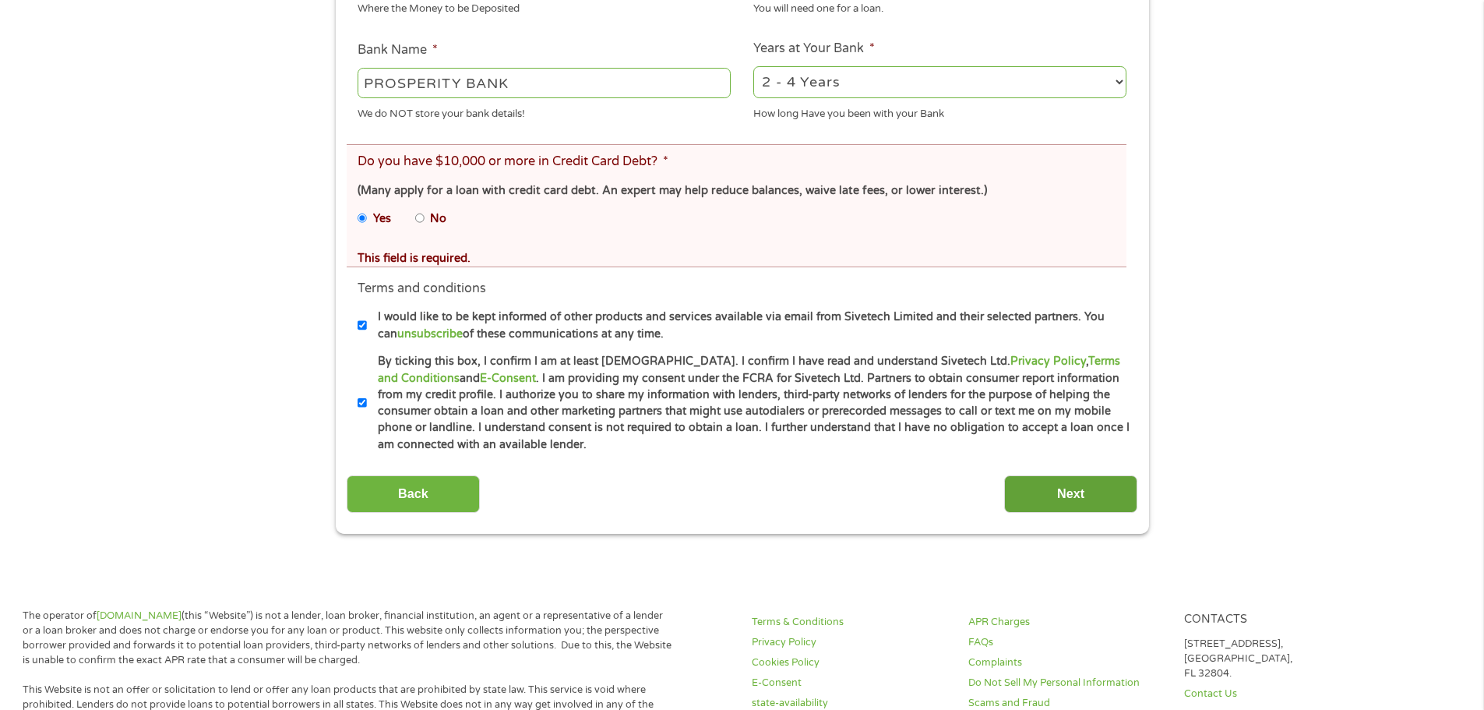
click at [1068, 491] on input "Next" at bounding box center [1070, 494] width 133 height 38
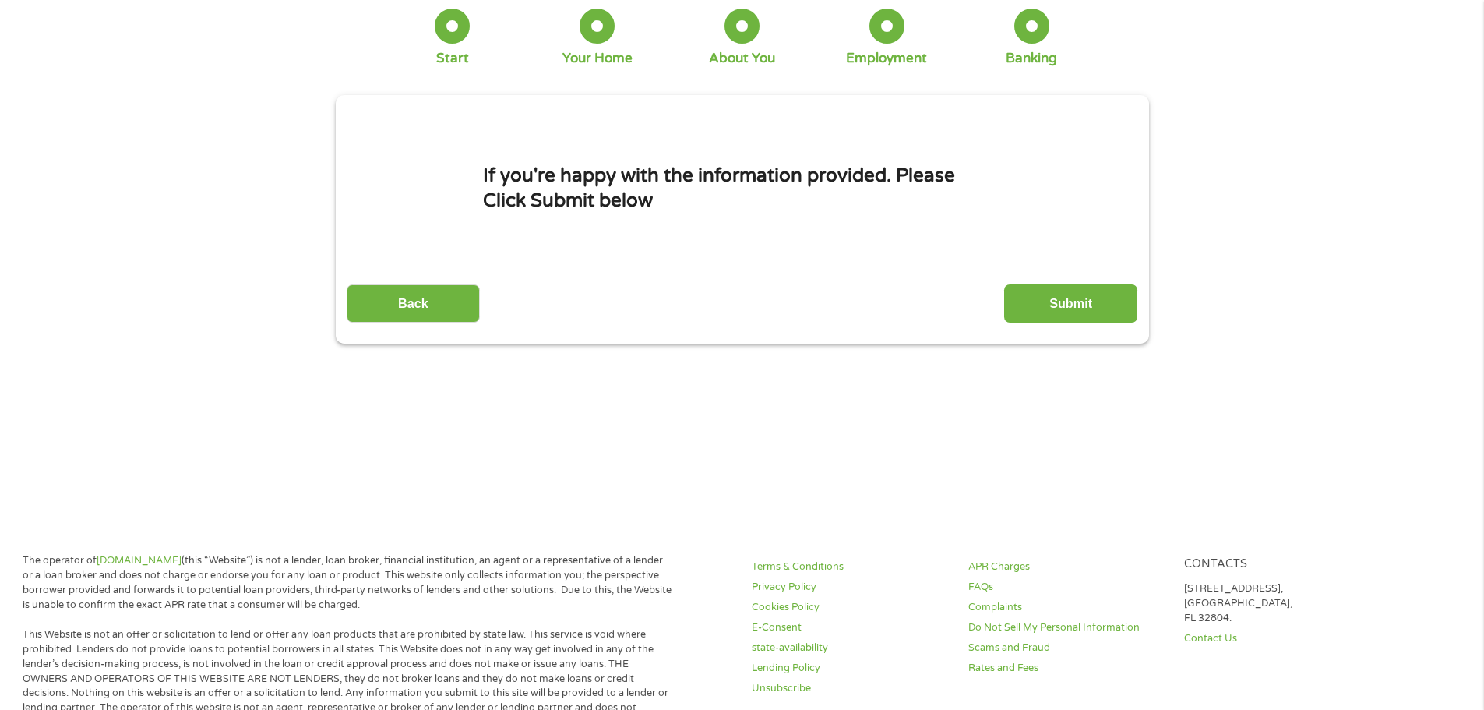
scroll to position [0, 0]
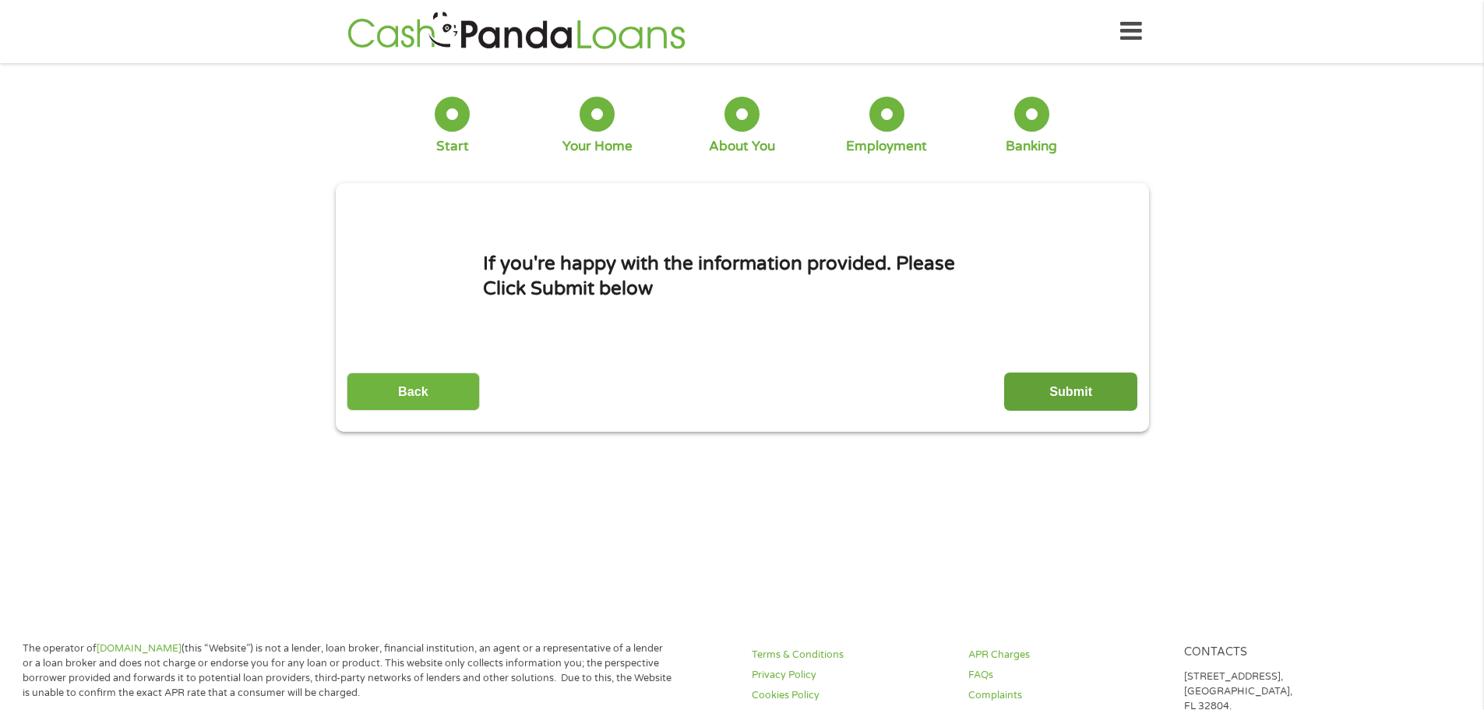
click at [1060, 385] on input "Submit" at bounding box center [1070, 391] width 133 height 38
